Goal: Task Accomplishment & Management: Complete application form

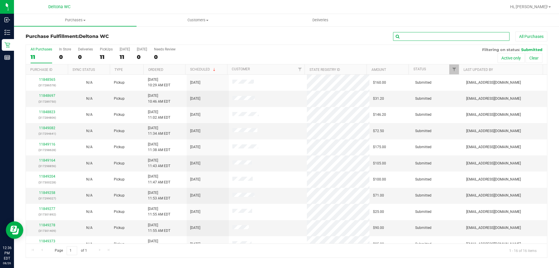
click at [425, 40] on input "text" at bounding box center [451, 36] width 116 height 9
click at [253, 47] on div "All Purchases 11 In Store 0 Deliveries 0 PickUps 11 [DATE] 11 [DATE] 0 Needs Re…" at bounding box center [286, 47] width 521 height 5
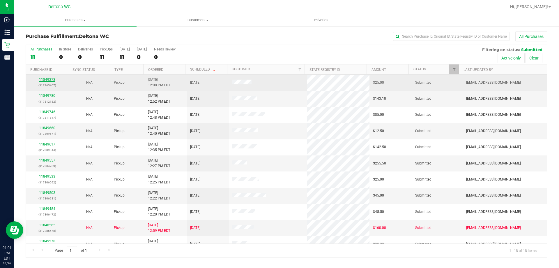
click at [47, 79] on link "11849373" at bounding box center [47, 79] width 16 height 4
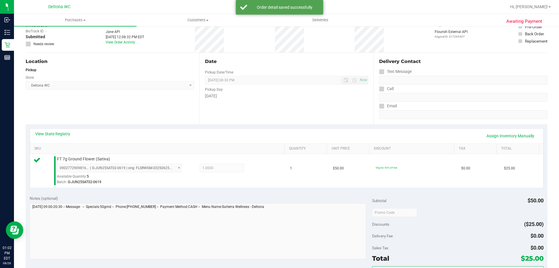
scroll to position [116, 0]
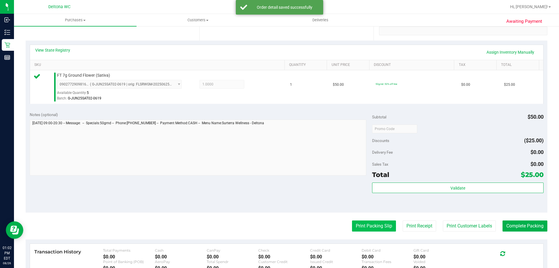
click at [367, 227] on button "Print Packing Slip" at bounding box center [374, 225] width 44 height 11
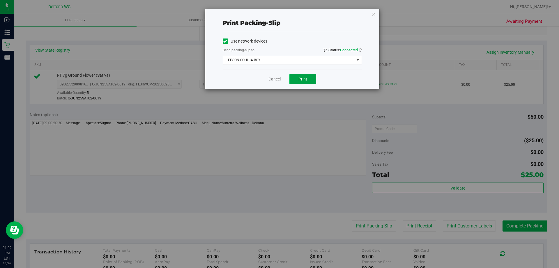
click at [304, 78] on span "Print" at bounding box center [302, 79] width 9 height 5
click at [277, 77] on link "Cancel" at bounding box center [274, 79] width 12 height 6
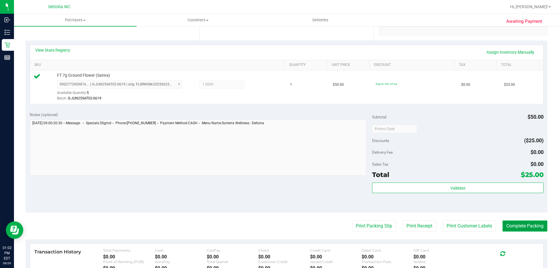
click at [512, 225] on button "Complete Packing" at bounding box center [524, 225] width 45 height 11
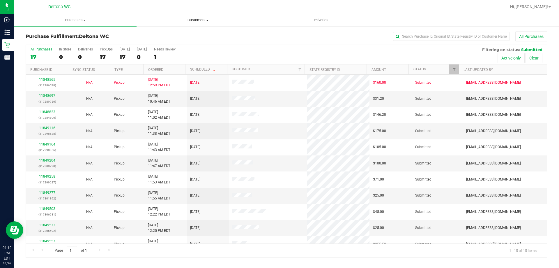
click at [191, 23] on uib-tab-heading "Customers All customers Add a new customer All physicians" at bounding box center [198, 20] width 122 height 12
click at [171, 34] on span "All customers" at bounding box center [158, 35] width 42 height 5
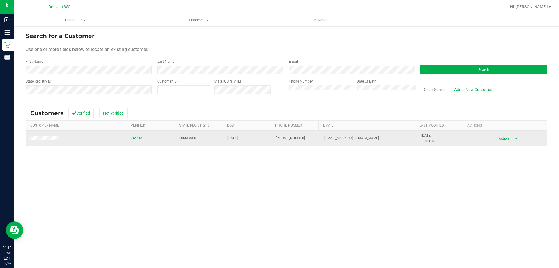
click at [500, 137] on span "Action" at bounding box center [502, 138] width 19 height 8
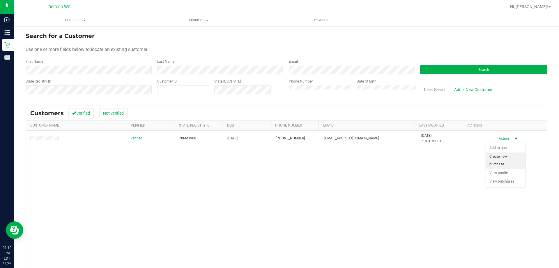
click at [504, 157] on li "Create new purchase" at bounding box center [506, 160] width 40 height 16
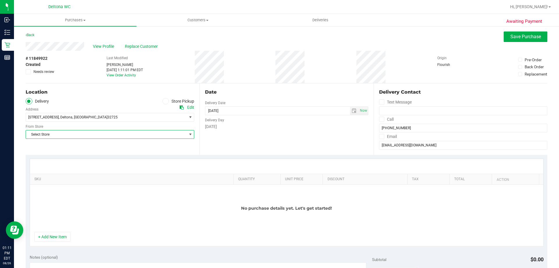
click at [180, 137] on span "Select Store" at bounding box center [106, 134] width 161 height 8
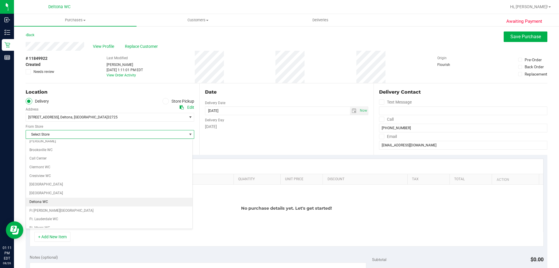
click at [42, 201] on li "Deltona WC" at bounding box center [109, 201] width 167 height 9
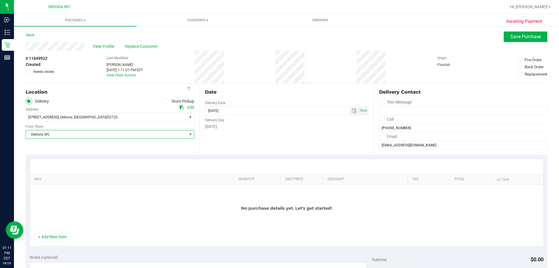
click at [47, 144] on div "Location Delivery Store Pickup Address Edit [STREET_ADDRESS] , [GEOGRAPHIC_DATA…" at bounding box center [113, 118] width 174 height 71
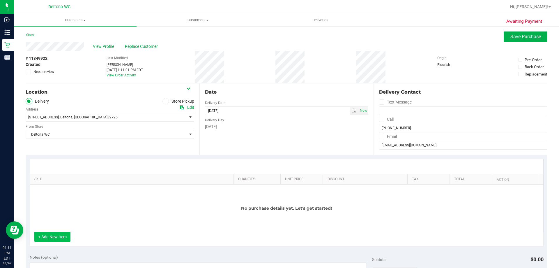
click at [56, 238] on button "+ Add New Item" at bounding box center [52, 236] width 36 height 10
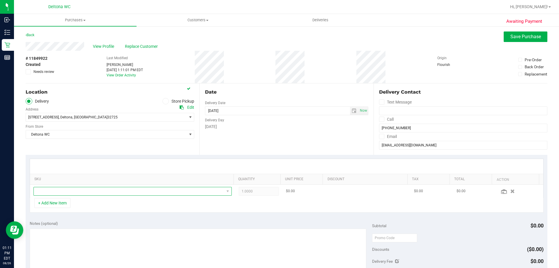
click at [68, 191] on span "NO DATA FOUND" at bounding box center [129, 191] width 190 height 8
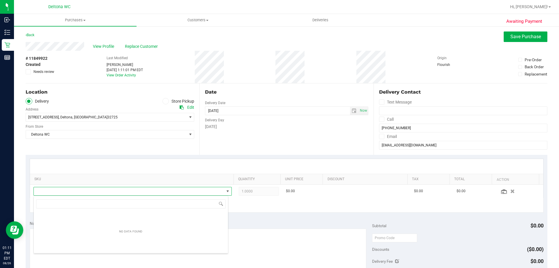
scroll to position [9, 193]
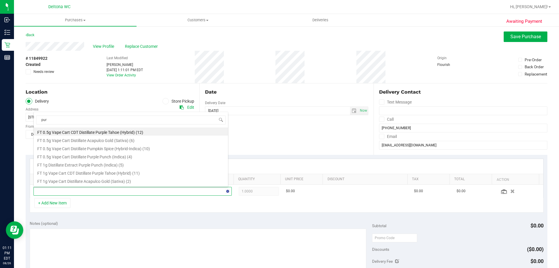
type input "purp"
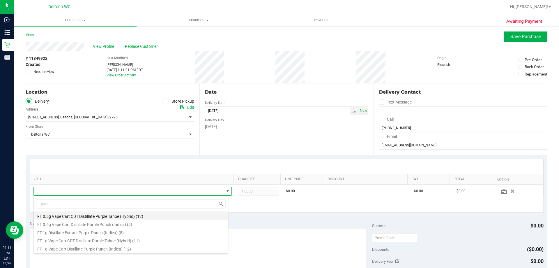
click at [76, 215] on li "FT 0.5g Vape Cart CDT Distillate Purple Tahoe (Hybrid) (12)" at bounding box center [131, 215] width 194 height 8
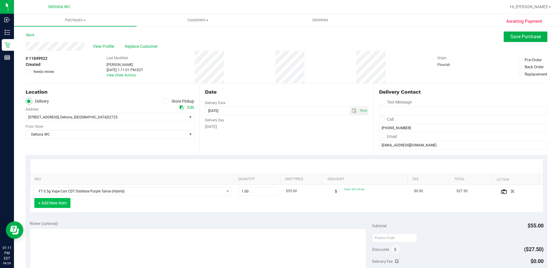
click at [54, 202] on button "+ Add New Item" at bounding box center [52, 203] width 36 height 10
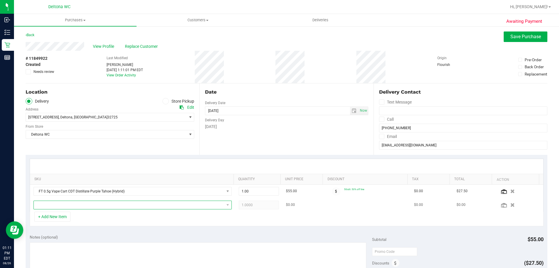
click at [55, 205] on span "NO DATA FOUND" at bounding box center [129, 205] width 190 height 8
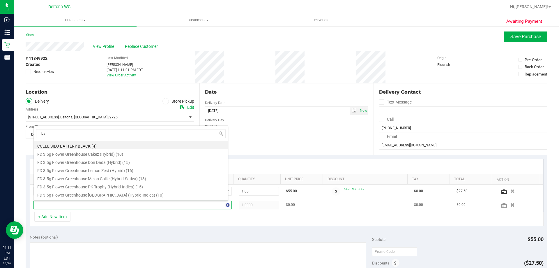
type input "ban"
click at [54, 161] on li "FT 0.5g Vape Cart CDT Distillate Banana Dulce (Indica) (5)" at bounding box center [131, 161] width 194 height 8
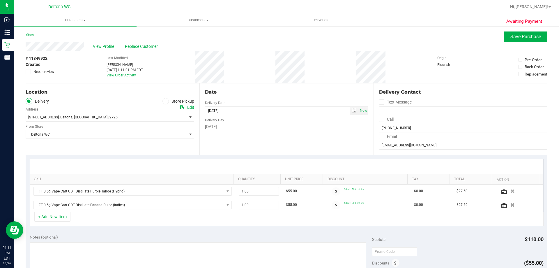
click at [76, 164] on div at bounding box center [286, 166] width 513 height 15
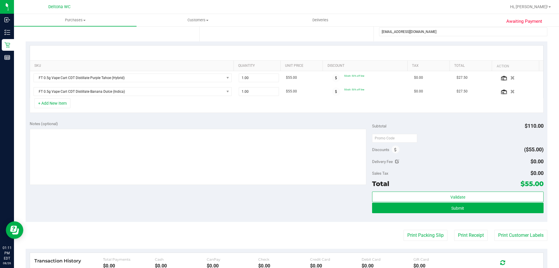
scroll to position [116, 0]
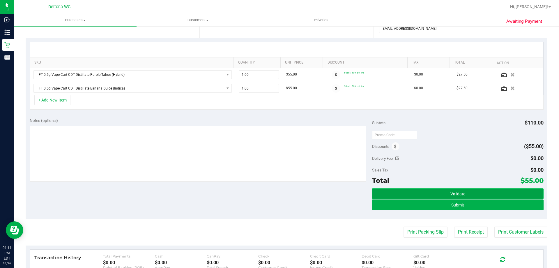
click at [415, 189] on button "Validate" at bounding box center [457, 193] width 171 height 10
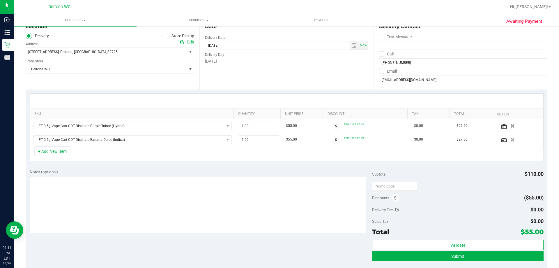
scroll to position [0, 0]
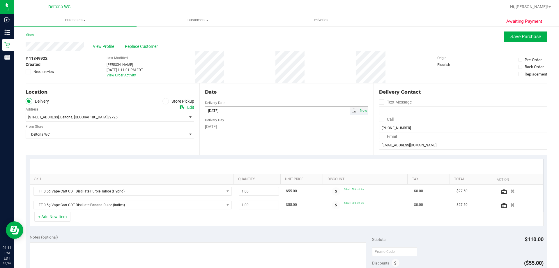
click at [352, 112] on span "select" at bounding box center [354, 110] width 5 height 5
click at [236, 178] on link "27" at bounding box center [234, 178] width 8 height 9
type input "[DATE]"
click at [295, 134] on div "Date Delivery Date [DATE] Now [DATE] 08:00 AM Now Delivery Day [DATE]" at bounding box center [286, 118] width 174 height 71
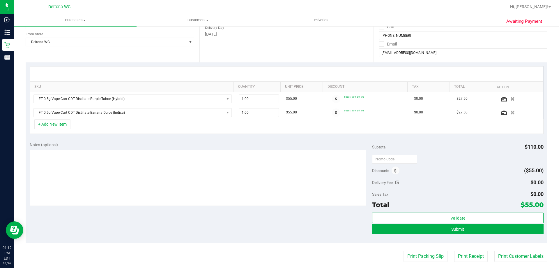
scroll to position [146, 0]
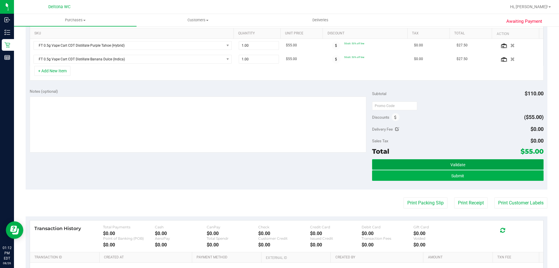
click at [460, 164] on span "Validate" at bounding box center [457, 164] width 15 height 5
click at [435, 163] on button "Validate" at bounding box center [457, 164] width 171 height 10
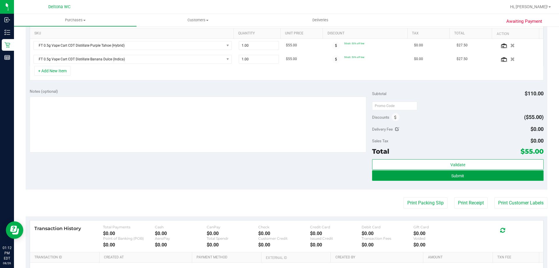
click at [438, 173] on button "Submit" at bounding box center [457, 175] width 171 height 10
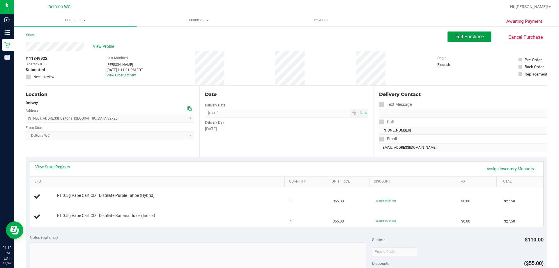
click at [473, 40] on button "Edit Purchase" at bounding box center [469, 36] width 44 height 10
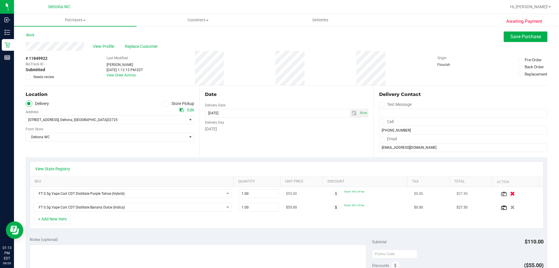
click at [510, 194] on icon "button" at bounding box center [512, 193] width 5 height 4
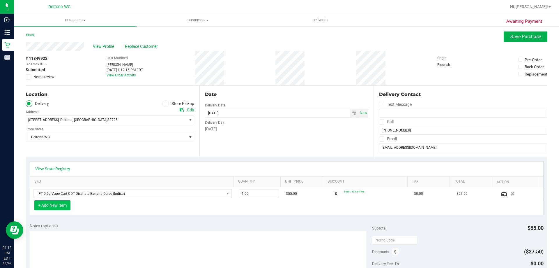
click at [62, 206] on button "+ Add New Item" at bounding box center [52, 205] width 36 height 10
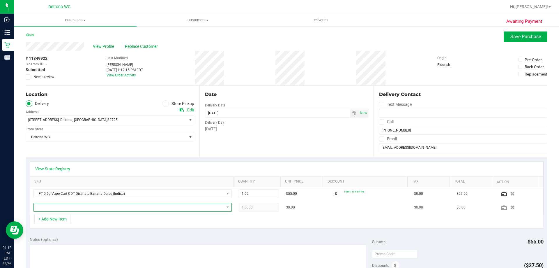
click at [128, 206] on span "NO DATA FOUND" at bounding box center [129, 207] width 190 height 8
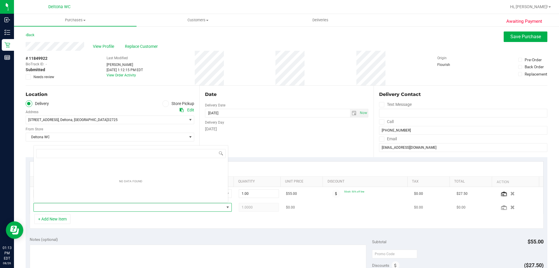
scroll to position [9, 193]
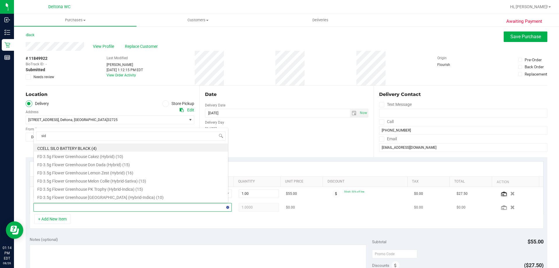
type input "side"
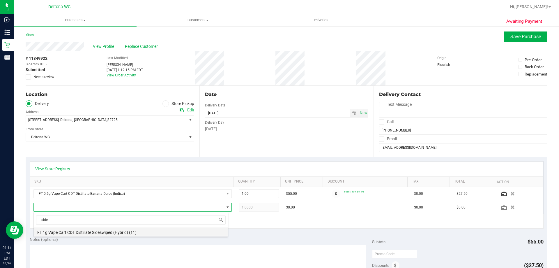
click at [111, 230] on li "FT 1g Vape Cart CDT Distillate Sideswiped (Hybrid) (11)" at bounding box center [131, 231] width 194 height 8
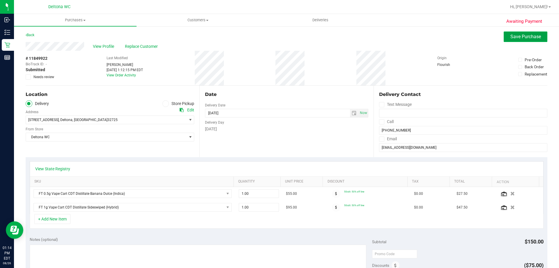
click at [511, 40] on button "Save Purchase" at bounding box center [526, 36] width 44 height 10
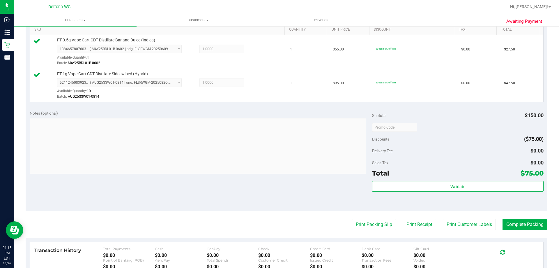
scroll to position [204, 0]
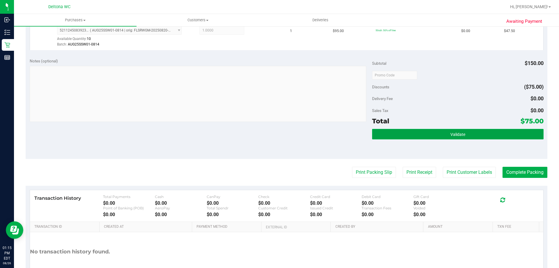
click at [424, 134] on button "Validate" at bounding box center [457, 134] width 171 height 10
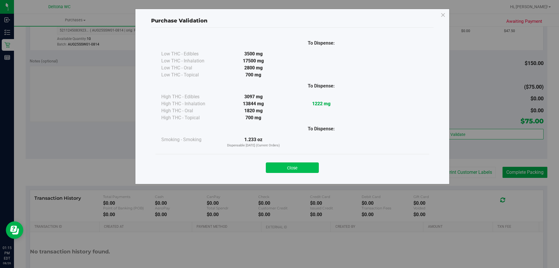
click at [296, 164] on button "Close" at bounding box center [292, 167] width 53 height 10
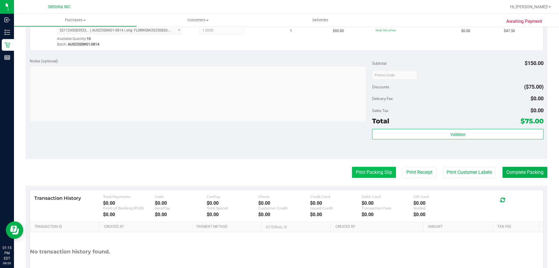
click at [356, 171] on button "Print Packing Slip" at bounding box center [374, 172] width 44 height 11
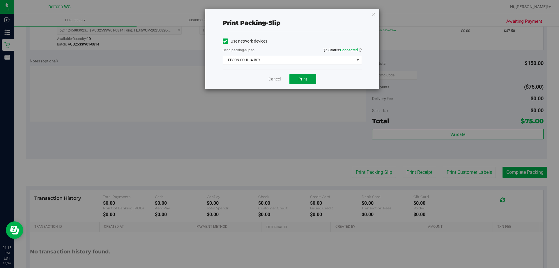
click at [308, 76] on button "Print" at bounding box center [302, 79] width 27 height 10
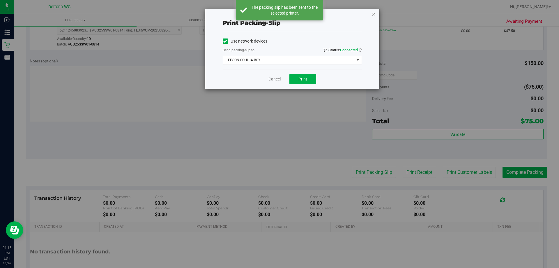
click at [374, 15] on icon "button" at bounding box center [374, 13] width 4 height 7
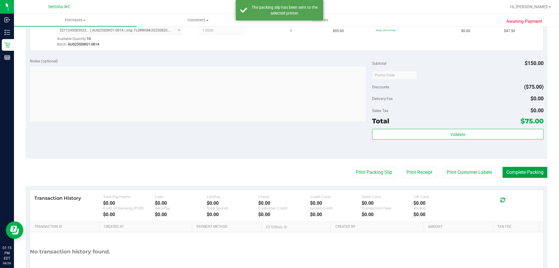
click at [524, 172] on button "Complete Packing" at bounding box center [524, 172] width 45 height 11
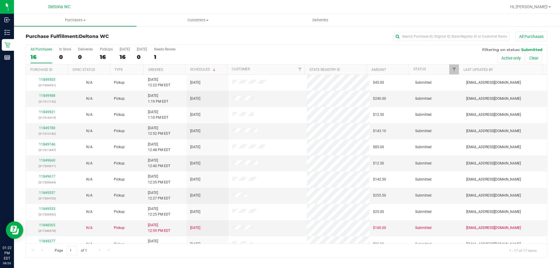
click at [178, 69] on th "Ordered" at bounding box center [164, 69] width 42 height 10
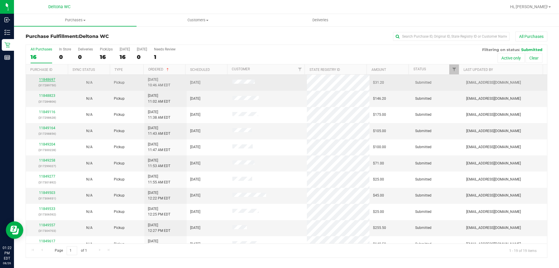
click at [48, 78] on link "11848697" at bounding box center [47, 79] width 16 height 4
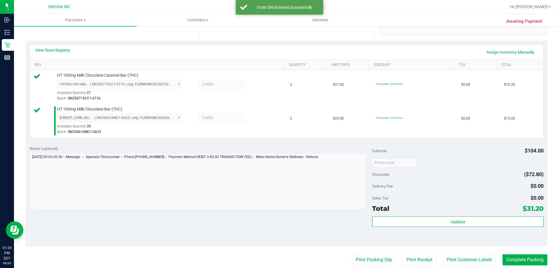
scroll to position [242, 0]
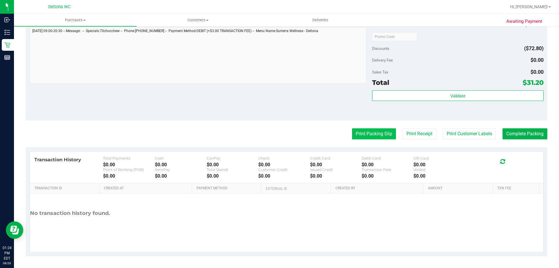
click at [380, 133] on button "Print Packing Slip" at bounding box center [374, 133] width 44 height 11
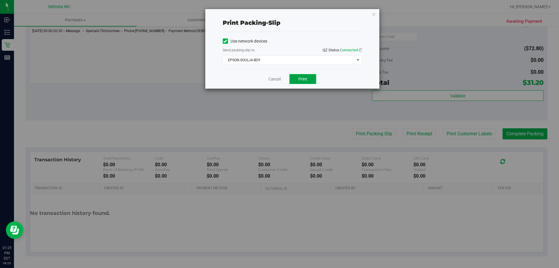
click at [309, 78] on button "Print" at bounding box center [302, 79] width 27 height 10
click at [275, 77] on link "Cancel" at bounding box center [274, 79] width 12 height 6
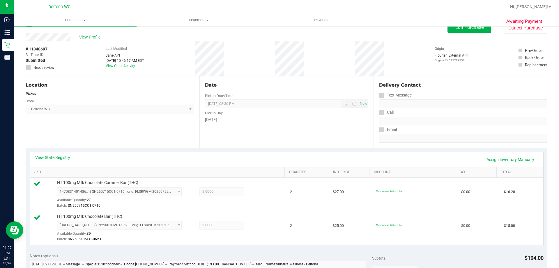
scroll to position [126, 0]
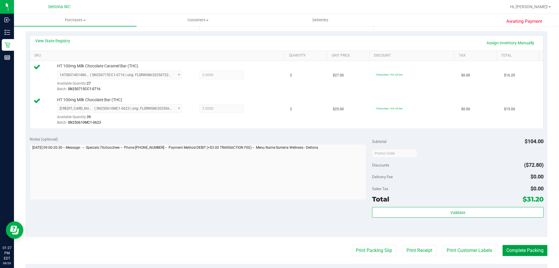
click at [530, 249] on button "Complete Packing" at bounding box center [524, 250] width 45 height 11
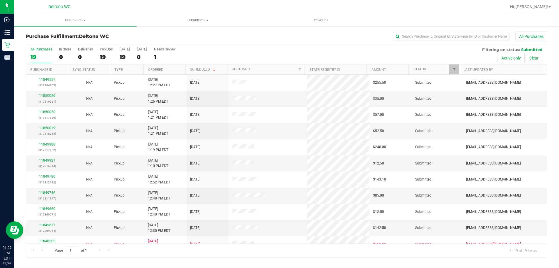
click at [165, 67] on th "Ordered" at bounding box center [164, 69] width 42 height 10
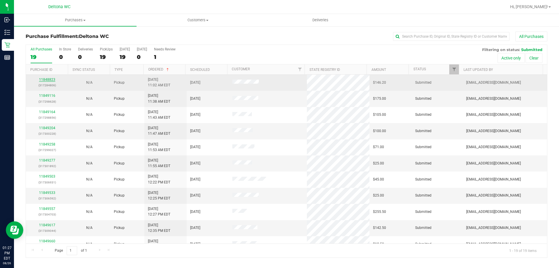
click at [49, 80] on link "11848823" at bounding box center [47, 79] width 16 height 4
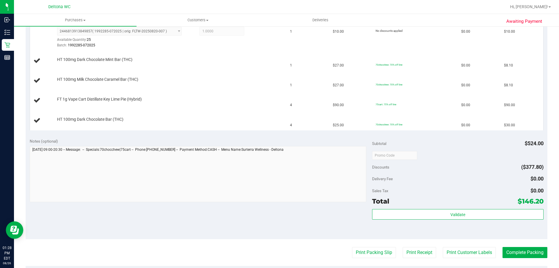
scroll to position [204, 0]
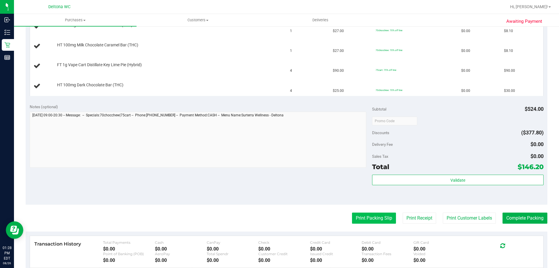
click at [371, 222] on button "Print Packing Slip" at bounding box center [374, 217] width 44 height 11
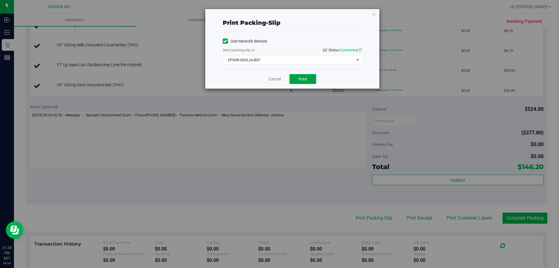
click at [309, 75] on button "Print" at bounding box center [302, 79] width 27 height 10
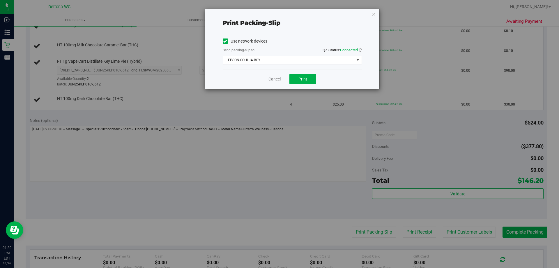
drag, startPoint x: 269, startPoint y: 75, endPoint x: 270, endPoint y: 79, distance: 4.4
click at [269, 76] on div "Cancel Print" at bounding box center [292, 79] width 139 height 20
click at [270, 79] on link "Cancel" at bounding box center [274, 79] width 12 height 6
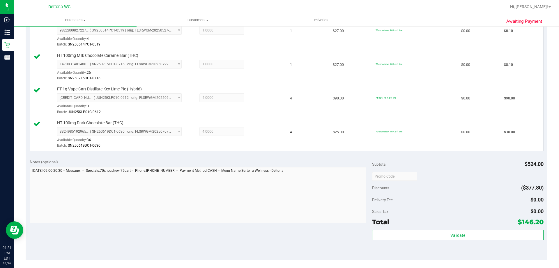
scroll to position [291, 0]
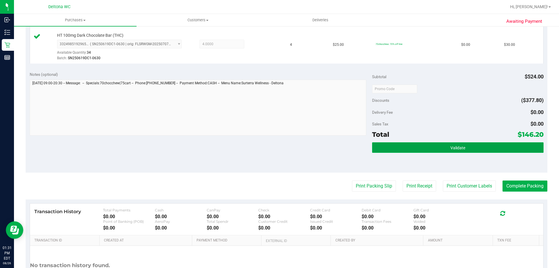
click at [403, 152] on button "Validate" at bounding box center [457, 147] width 171 height 10
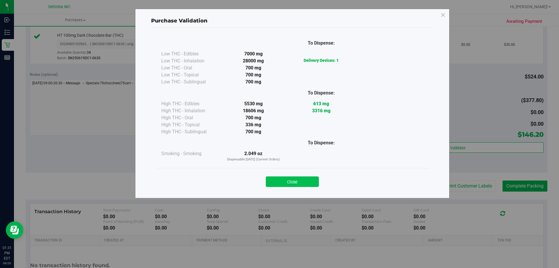
click at [300, 181] on button "Close" at bounding box center [292, 181] width 53 height 10
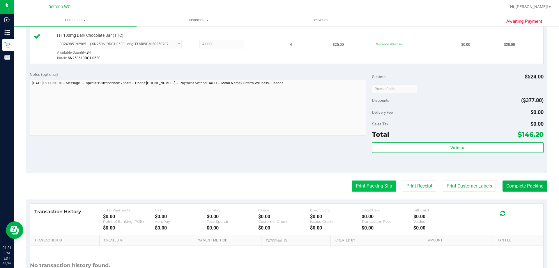
click at [362, 185] on button "Print Packing Slip" at bounding box center [374, 185] width 44 height 11
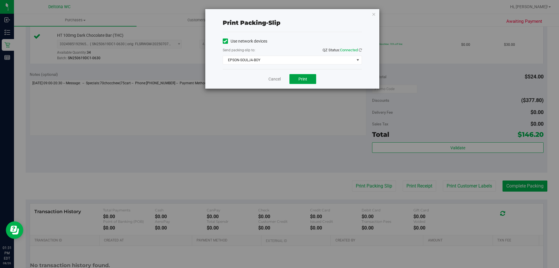
click at [303, 77] on span "Print" at bounding box center [302, 79] width 9 height 5
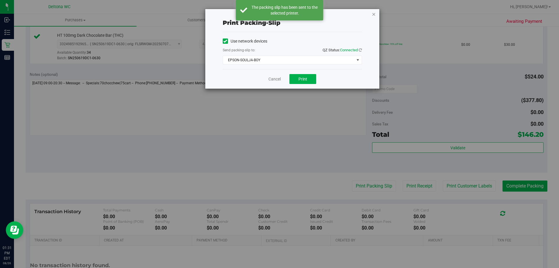
click at [372, 12] on icon "button" at bounding box center [374, 13] width 4 height 7
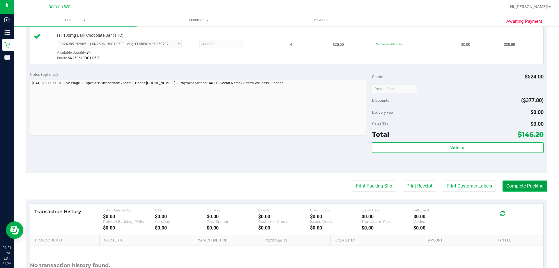
click at [530, 191] on button "Complete Packing" at bounding box center [524, 185] width 45 height 11
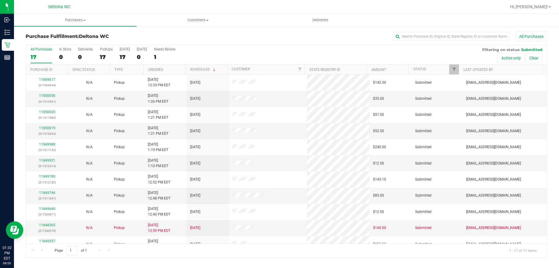
click at [171, 70] on th "Ordered" at bounding box center [164, 69] width 42 height 10
click at [48, 94] on link "11849204" at bounding box center [47, 95] width 16 height 4
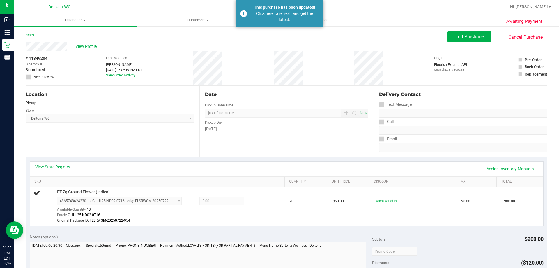
click at [31, 37] on div "Back" at bounding box center [30, 34] width 9 height 7
click at [32, 33] on link "Back" at bounding box center [30, 35] width 9 height 4
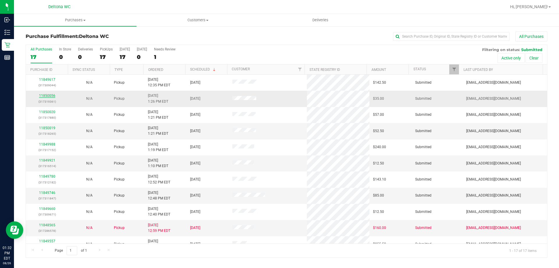
click at [52, 95] on link "11850056" at bounding box center [47, 95] width 16 height 4
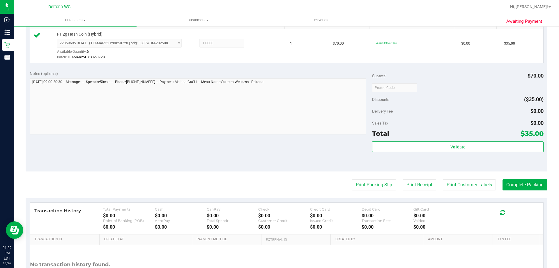
scroll to position [175, 0]
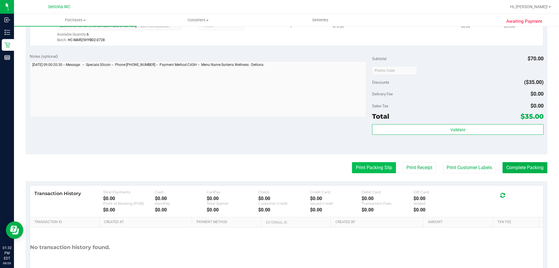
click at [357, 162] on button "Print Packing Slip" at bounding box center [374, 167] width 44 height 11
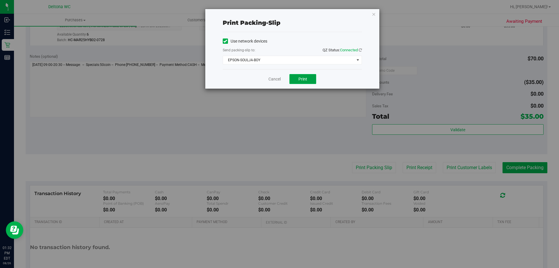
click at [302, 78] on span "Print" at bounding box center [302, 79] width 9 height 5
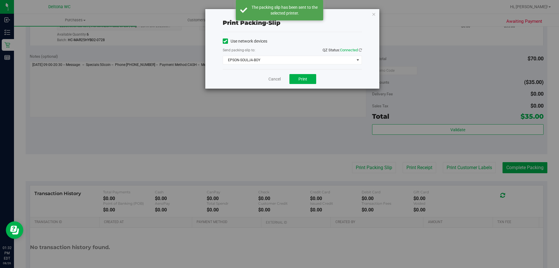
click at [371, 14] on div "Print packing-slip Use network devices Send packing-slip to: QZ Status: Connect…" at bounding box center [292, 48] width 174 height 79
click at [373, 14] on icon "button" at bounding box center [374, 13] width 4 height 7
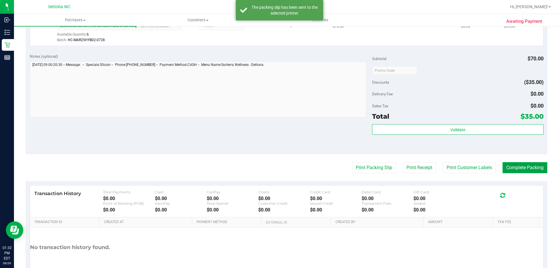
click at [512, 172] on button "Complete Packing" at bounding box center [524, 167] width 45 height 11
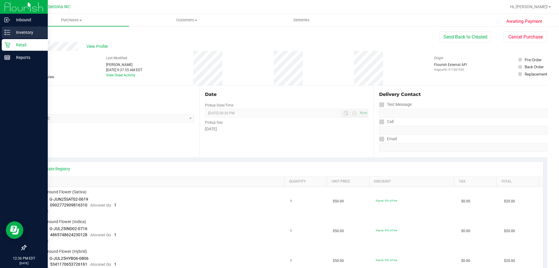
click at [23, 33] on p "Inventory" at bounding box center [27, 32] width 35 height 7
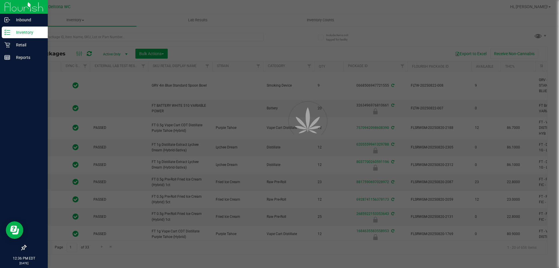
click at [87, 38] on div at bounding box center [279, 134] width 559 height 268
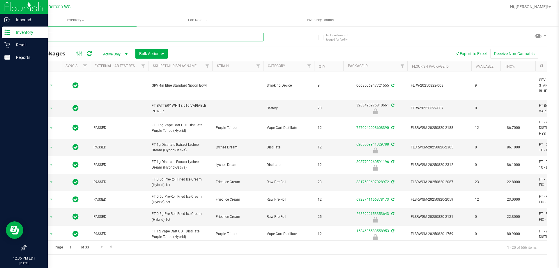
click at [87, 38] on input "text" at bounding box center [145, 37] width 238 height 9
type input "atm"
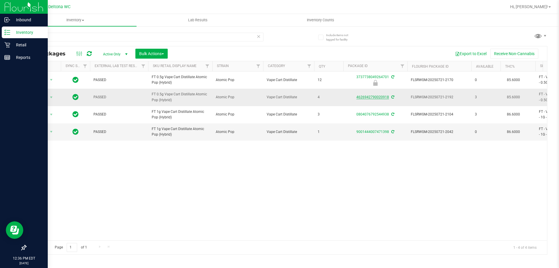
click at [368, 98] on link "4626942790020918" at bounding box center [372, 97] width 33 height 4
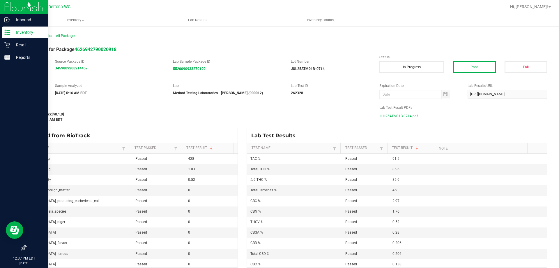
click at [412, 115] on span "JUL25ATM01B-0714.pdf" at bounding box center [398, 115] width 38 height 9
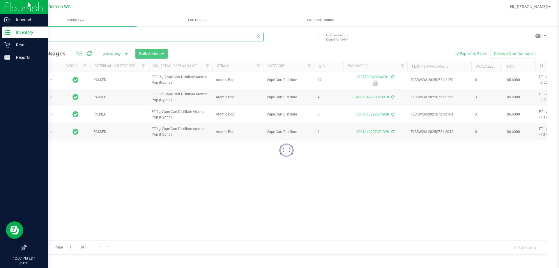
click at [68, 34] on input "atm" at bounding box center [145, 37] width 238 height 9
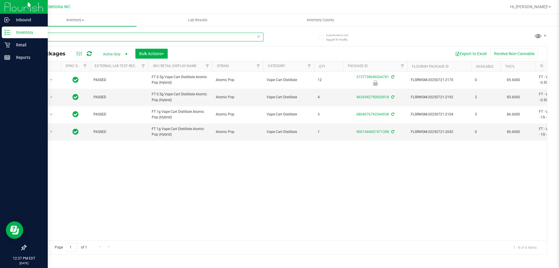
drag, startPoint x: 68, startPoint y: 36, endPoint x: 0, endPoint y: 13, distance: 71.3
click at [0, 20] on div "Inbound Inventory Retail Reports 12:37 PM EDT 08/26/2025 08/26 Deltona WC Hi, A…" at bounding box center [279, 134] width 559 height 268
type input "kmt"
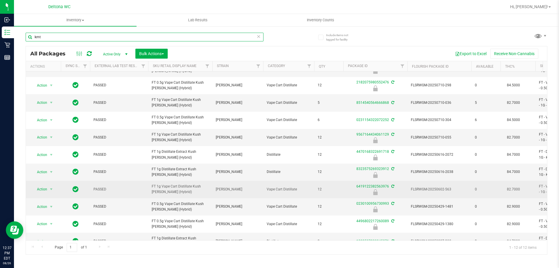
scroll to position [43, 0]
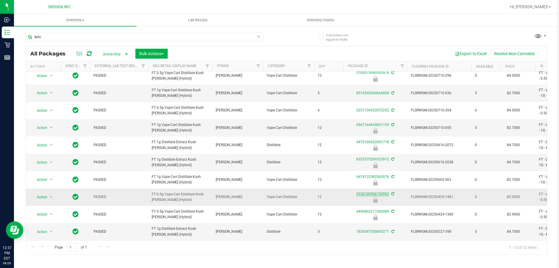
click at [378, 192] on link "0230100956730993" at bounding box center [372, 194] width 33 height 4
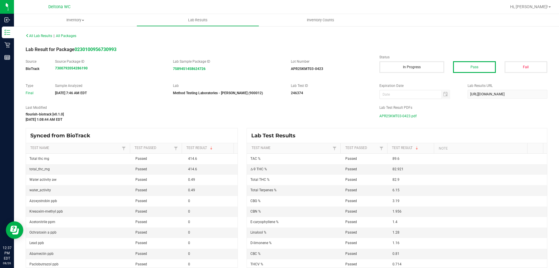
click at [402, 116] on span "APR25KMT03-0423.pdf" at bounding box center [397, 115] width 37 height 9
click at [65, 36] on span "All Packages" at bounding box center [66, 36] width 20 height 4
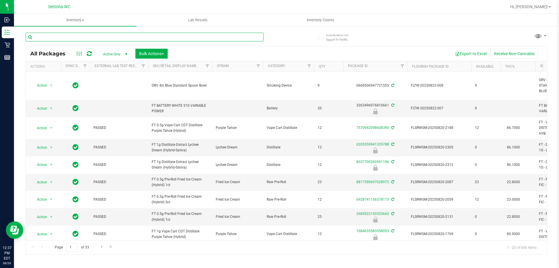
click at [103, 36] on input "text" at bounding box center [145, 37] width 238 height 9
type input "klp"
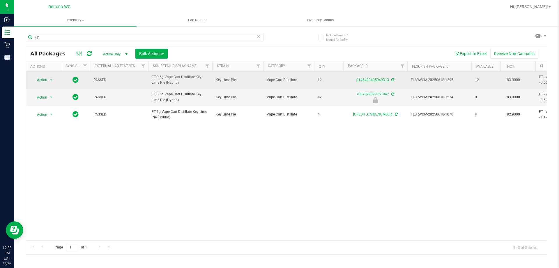
click at [384, 80] on link "0146493405049313" at bounding box center [372, 80] width 33 height 4
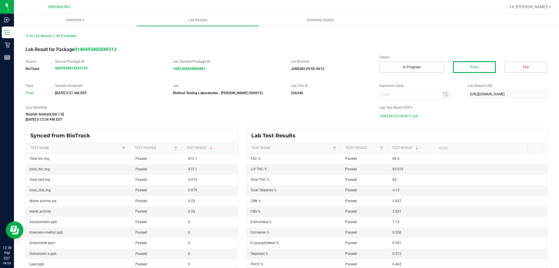
drag, startPoint x: 400, startPoint y: 115, endPoint x: 405, endPoint y: 114, distance: 4.9
click at [400, 115] on span "JUN25KLP01B-0612.pdf" at bounding box center [398, 115] width 39 height 9
click at [66, 38] on div "All Lab Results | All Packages" at bounding box center [153, 35] width 265 height 5
click at [66, 36] on span "All Packages" at bounding box center [66, 36] width 20 height 4
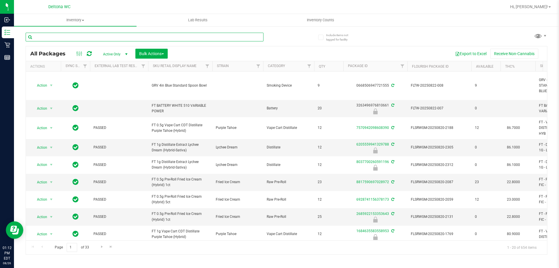
click at [61, 34] on input "text" at bounding box center [145, 37] width 238 height 9
type input "purple"
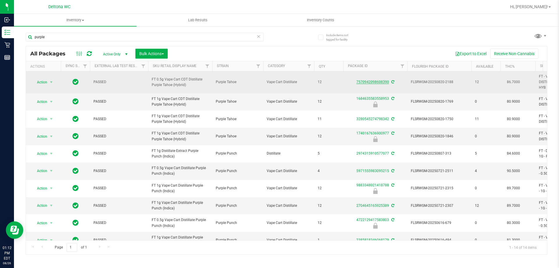
click at [373, 81] on link "7570942098608390" at bounding box center [372, 82] width 33 height 4
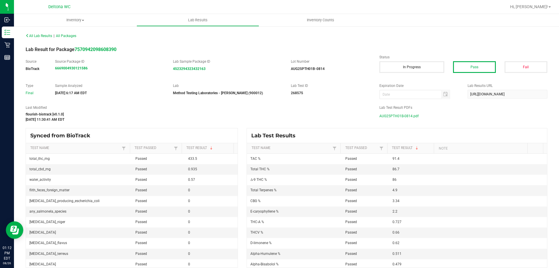
click at [401, 114] on span "AUG25PTH01B-0814.pdf" at bounding box center [398, 115] width 39 height 9
click at [74, 35] on span "All Packages" at bounding box center [66, 36] width 20 height 4
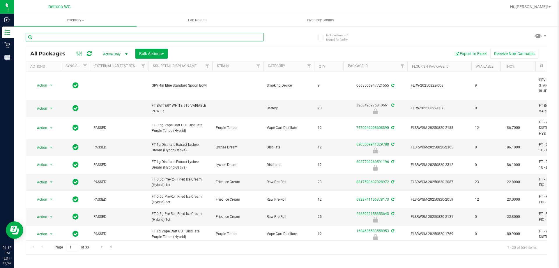
click at [142, 35] on input "text" at bounding box center [145, 37] width 238 height 9
type input "side"
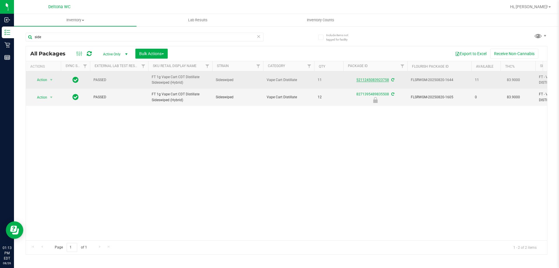
click at [381, 81] on link "5211245083923758" at bounding box center [372, 80] width 33 height 4
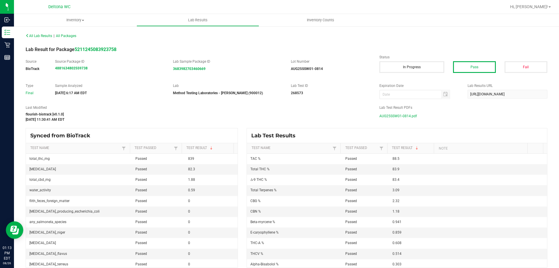
click at [396, 117] on span "AUG25SSW01-0814.pdf" at bounding box center [398, 115] width 38 height 9
